Goal: Navigation & Orientation: Find specific page/section

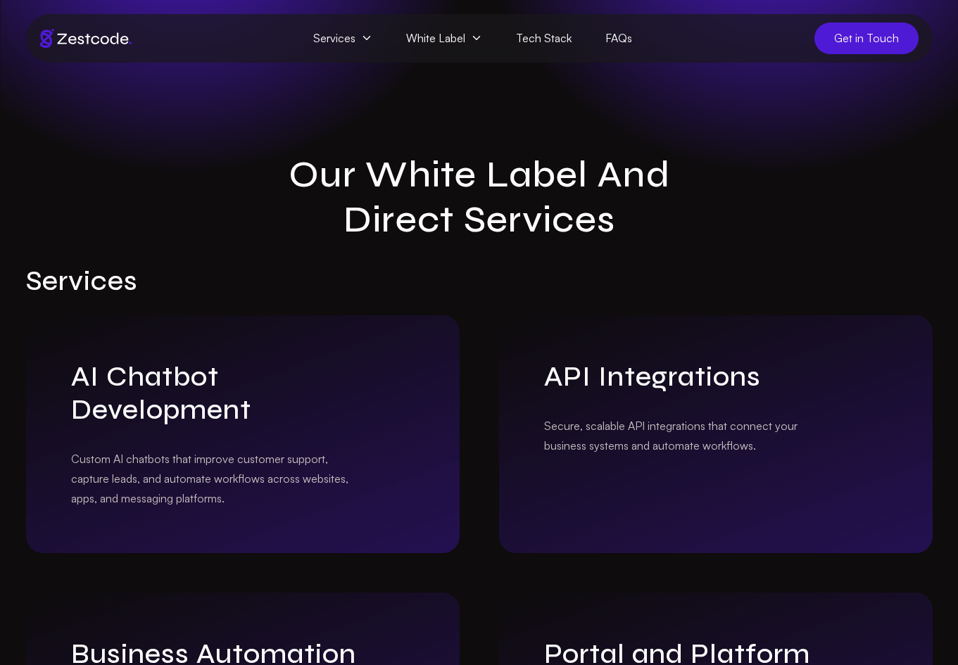
click at [108, 37] on img at bounding box center [86, 38] width 92 height 19
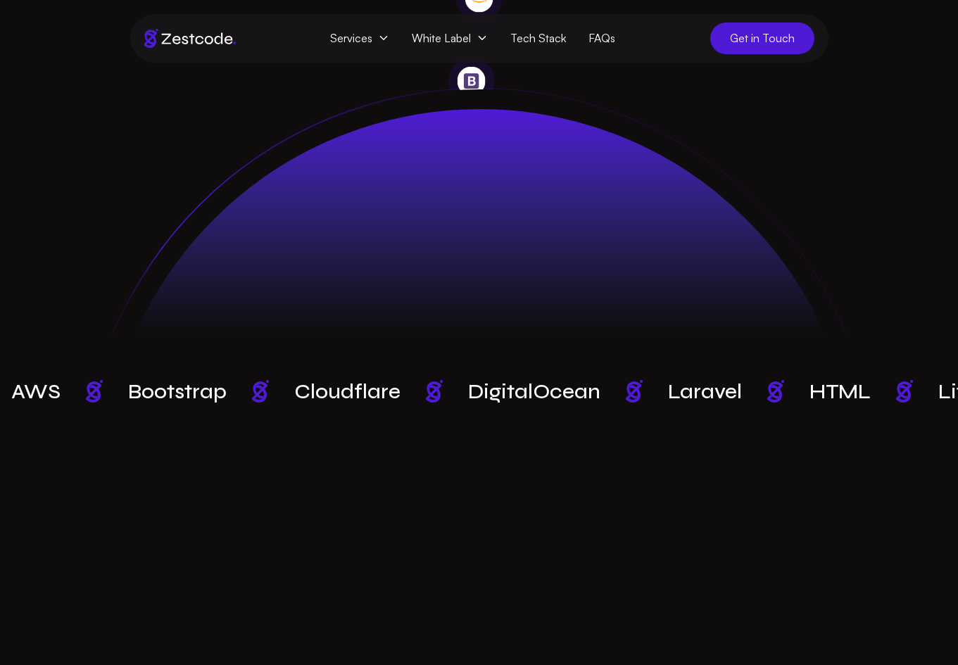
scroll to position [4631, 0]
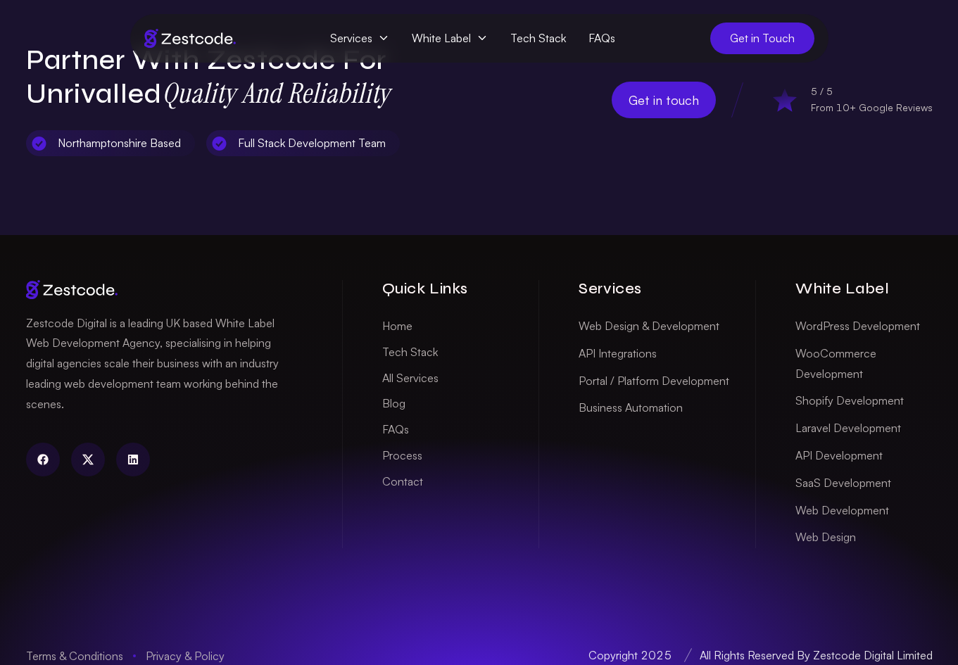
click at [392, 393] on link "Blog" at bounding box center [393, 404] width 23 height 22
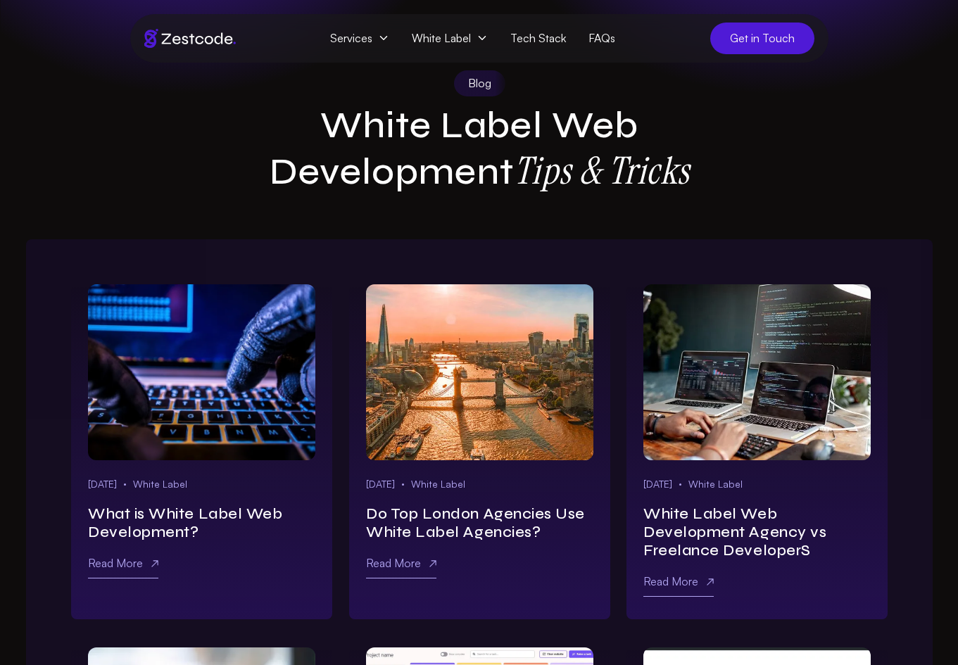
scroll to position [82, 0]
